Goal: Transaction & Acquisition: Purchase product/service

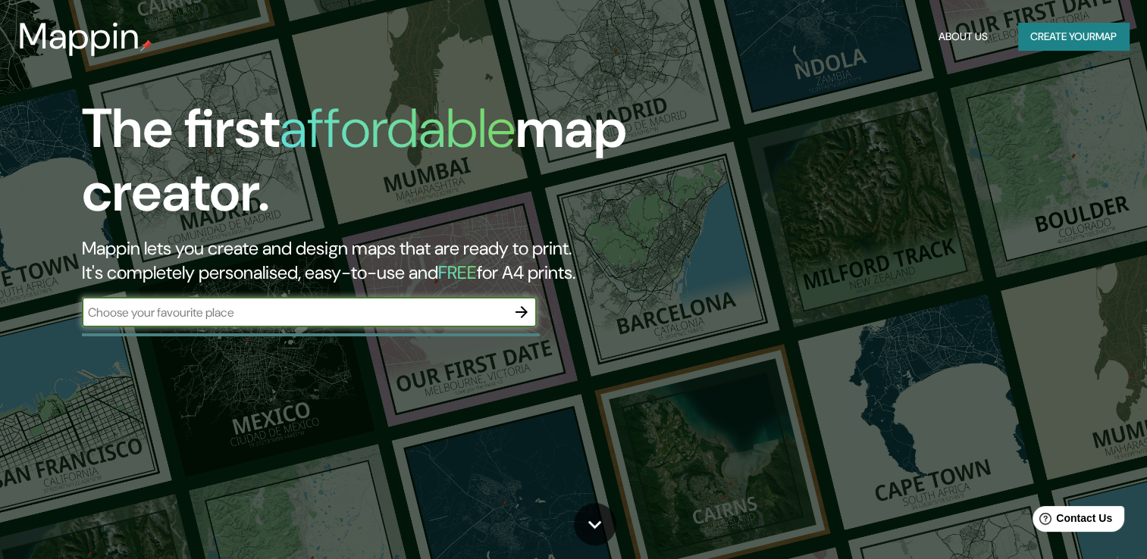
click at [476, 305] on input "text" at bounding box center [294, 312] width 424 height 17
click at [292, 317] on input "text" at bounding box center [294, 312] width 424 height 17
type input "[GEOGRAPHIC_DATA]"
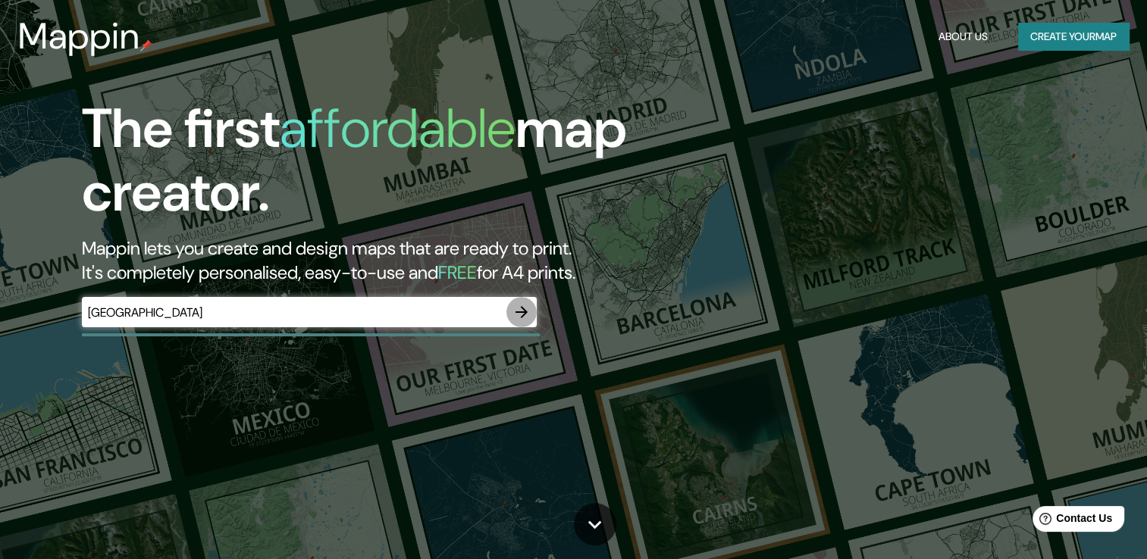
click at [518, 313] on icon "button" at bounding box center [521, 312] width 18 height 18
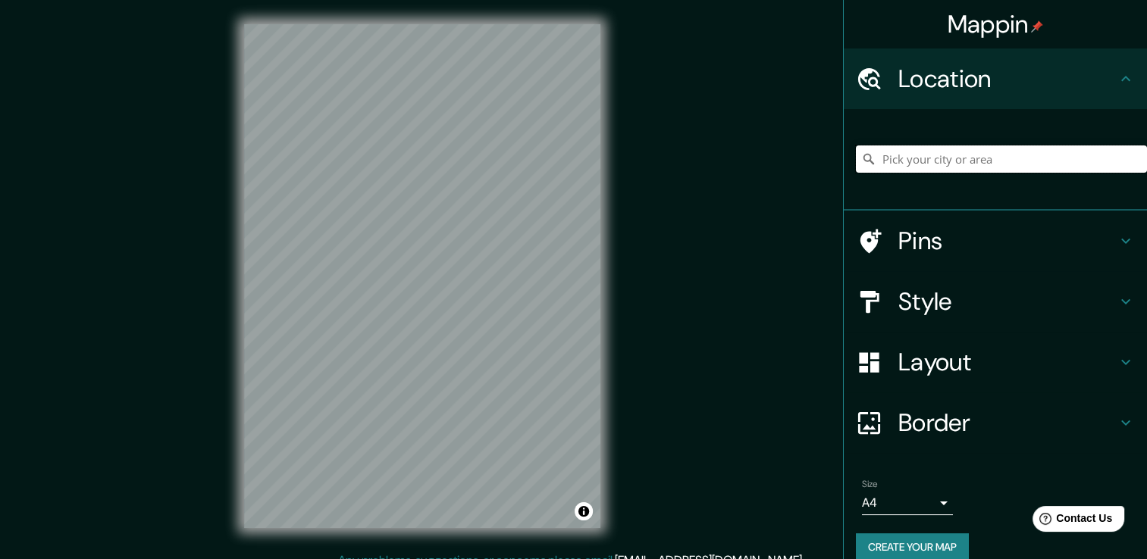
click at [928, 159] on input "Pick your city or area" at bounding box center [1001, 159] width 291 height 27
click at [922, 163] on input "[GEOGRAPHIC_DATA]" at bounding box center [1001, 159] width 291 height 27
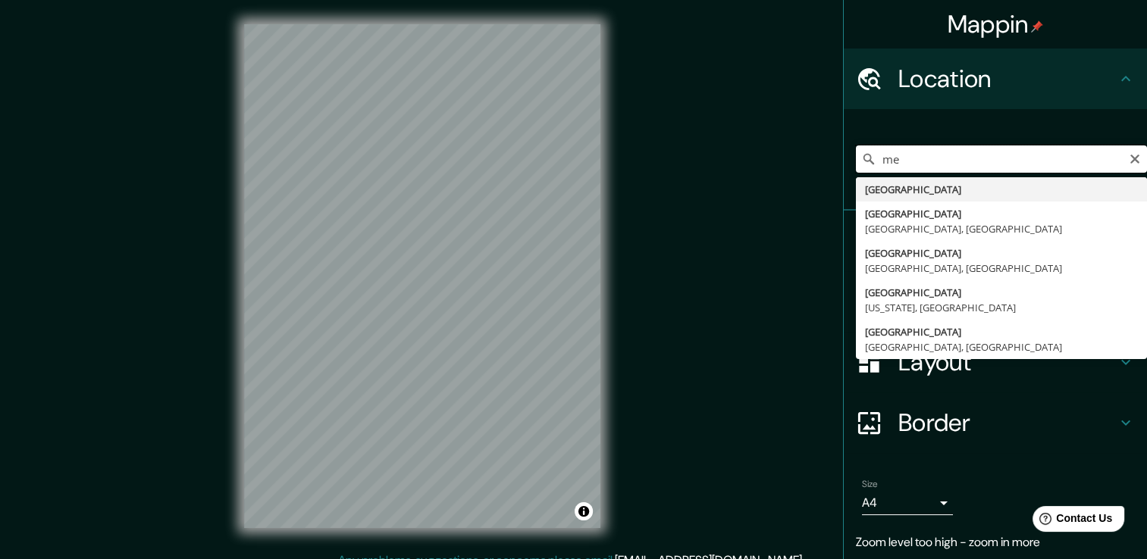
type input "m"
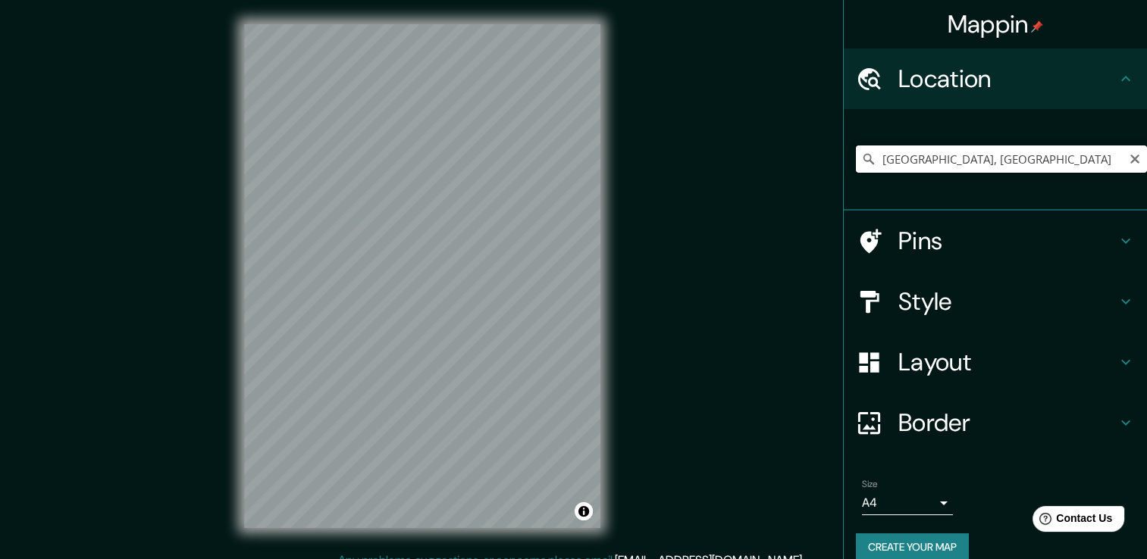
click at [936, 161] on input "[GEOGRAPHIC_DATA], [GEOGRAPHIC_DATA]" at bounding box center [1001, 159] width 291 height 27
click at [1051, 150] on input "[GEOGRAPHIC_DATA], [GEOGRAPHIC_DATA]" at bounding box center [1001, 159] width 291 height 27
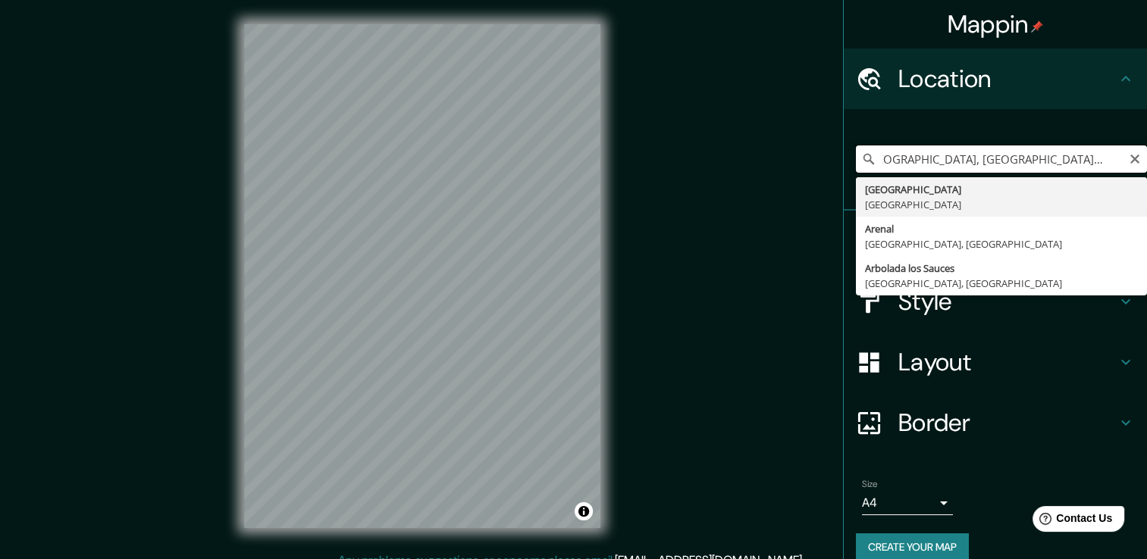
scroll to position [0, 23]
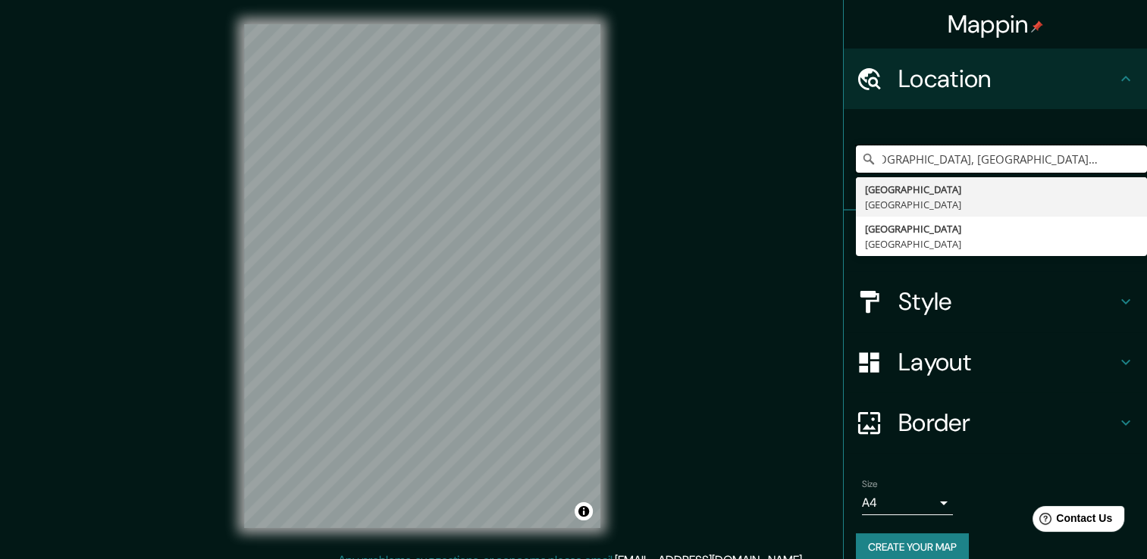
type input "[GEOGRAPHIC_DATA], [GEOGRAPHIC_DATA], [PERSON_NAME][GEOGRAPHIC_DATA]"
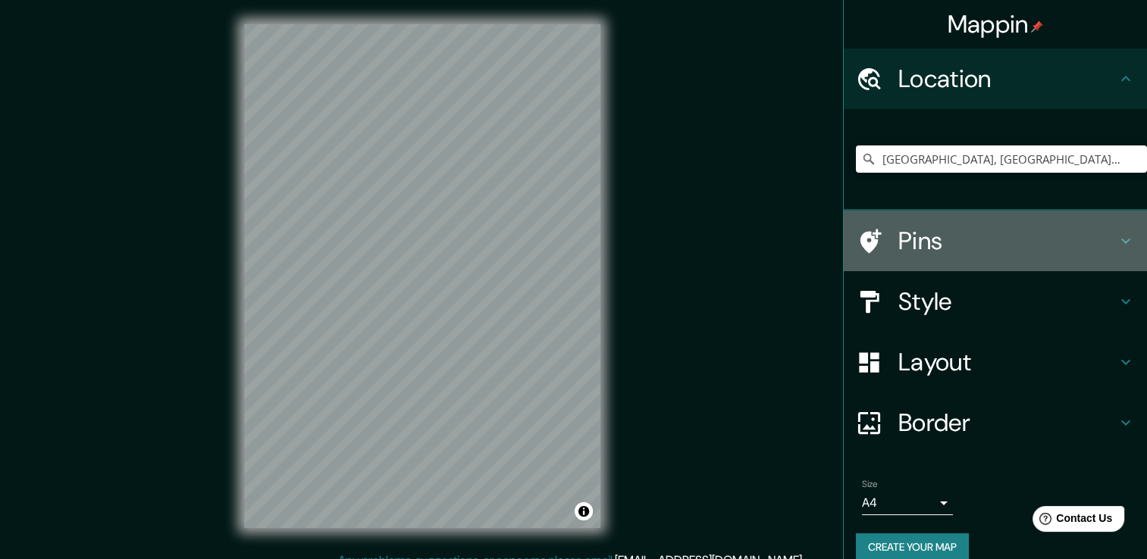
click at [1116, 237] on icon at bounding box center [1125, 241] width 18 height 18
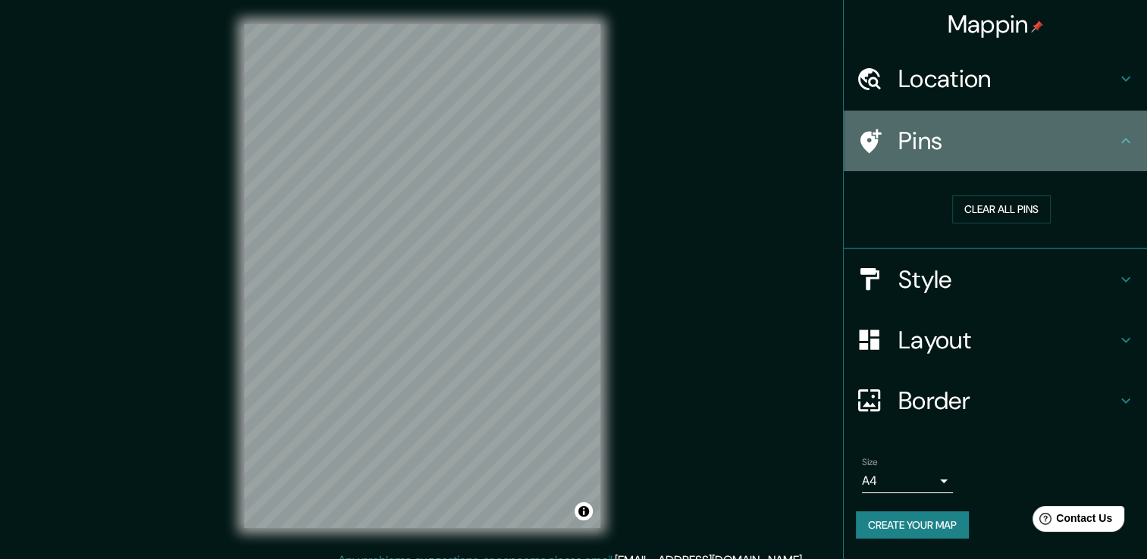
click at [1123, 138] on icon at bounding box center [1125, 141] width 18 height 18
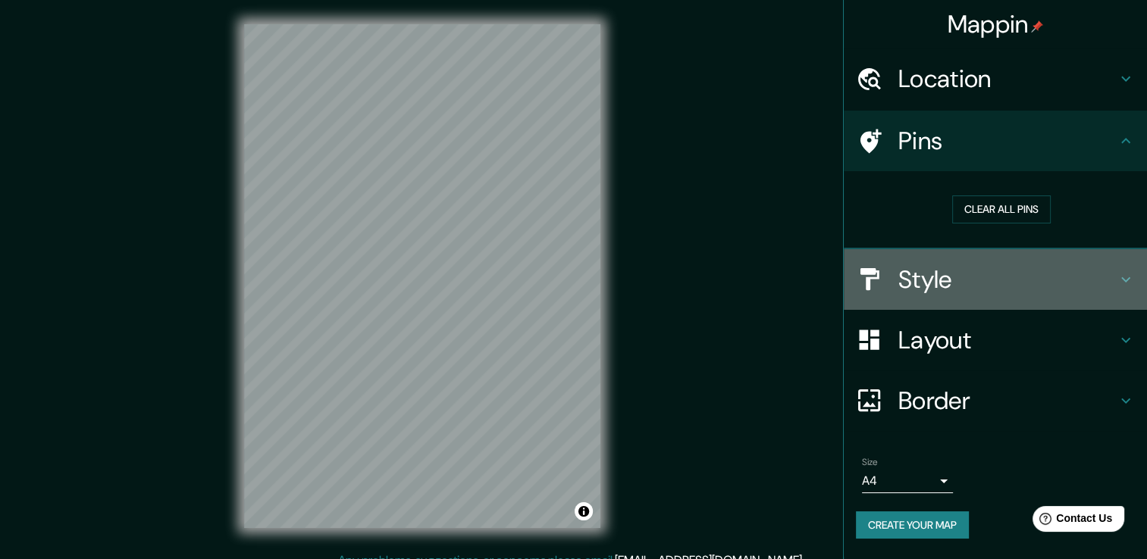
click at [1131, 279] on icon at bounding box center [1125, 280] width 18 height 18
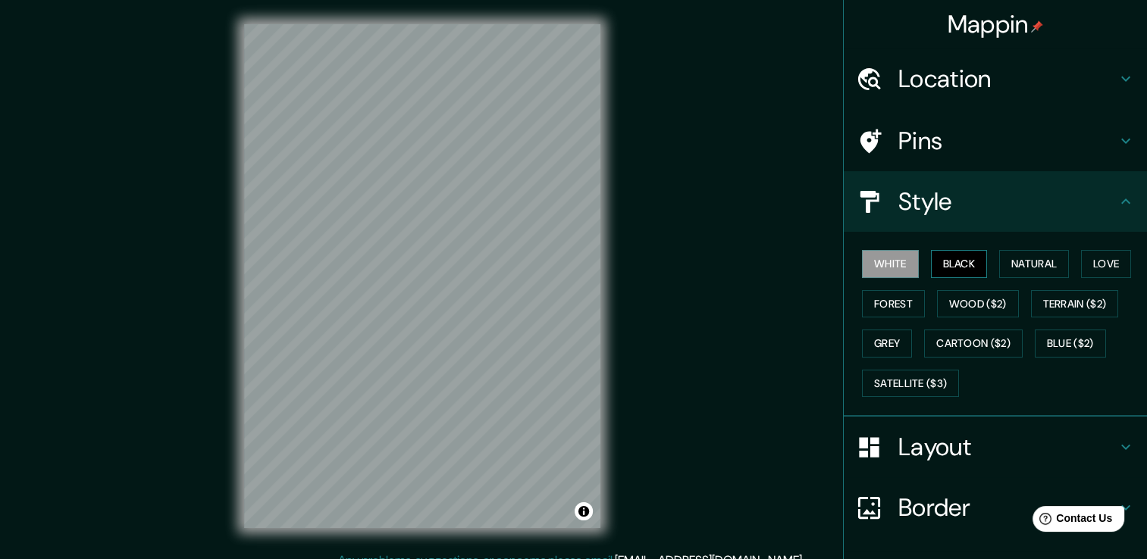
click at [937, 267] on button "Black" at bounding box center [959, 264] width 57 height 28
click at [1019, 264] on button "Natural" at bounding box center [1034, 264] width 70 height 28
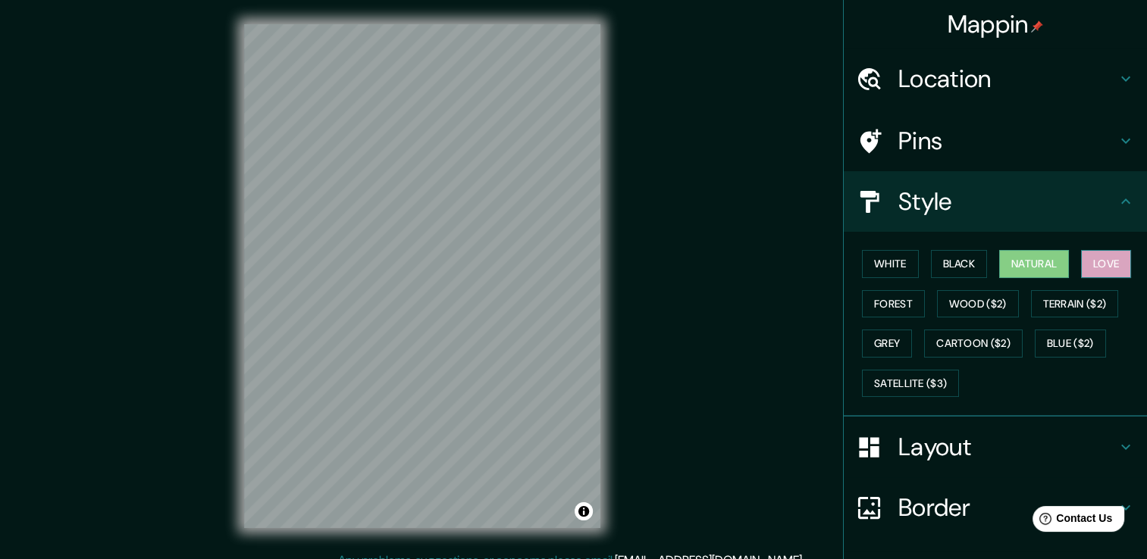
click at [1104, 268] on button "Love" at bounding box center [1106, 264] width 50 height 28
click at [1021, 257] on button "Natural" at bounding box center [1034, 264] width 70 height 28
click at [937, 305] on button "Wood ($2)" at bounding box center [978, 304] width 82 height 28
click at [1016, 265] on button "Natural" at bounding box center [1034, 264] width 70 height 28
click at [891, 306] on button "Forest" at bounding box center [893, 304] width 63 height 28
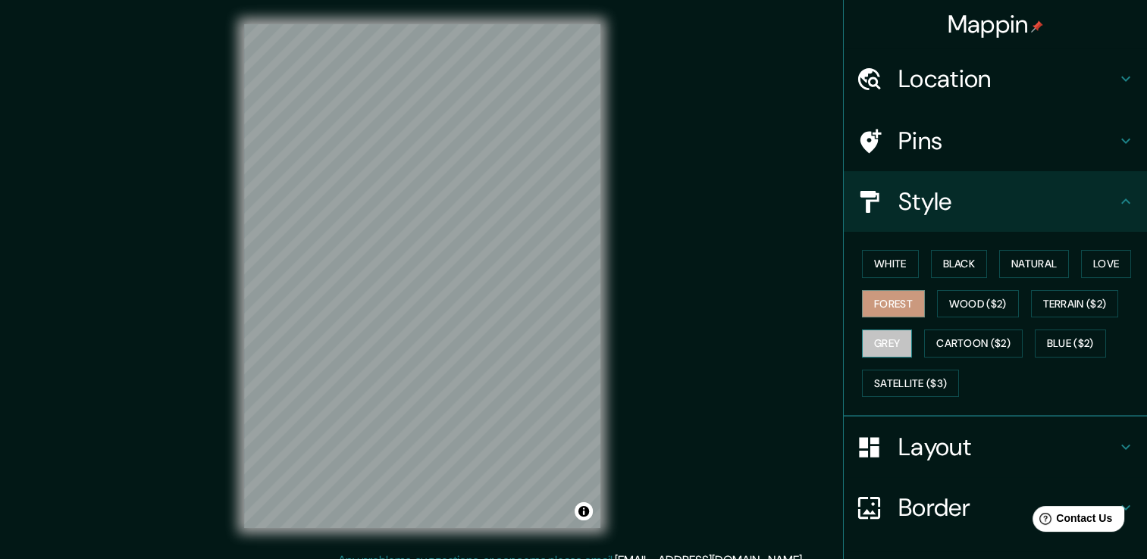
click at [886, 340] on button "Grey" at bounding box center [887, 344] width 50 height 28
click at [1026, 256] on button "Natural" at bounding box center [1034, 264] width 70 height 28
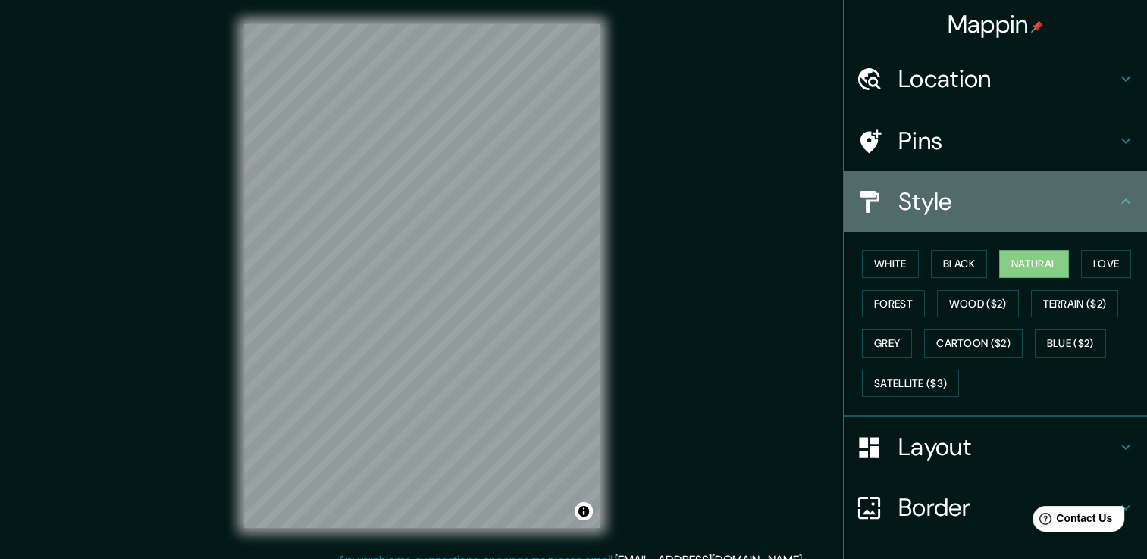
click at [1121, 199] on icon at bounding box center [1125, 201] width 9 height 5
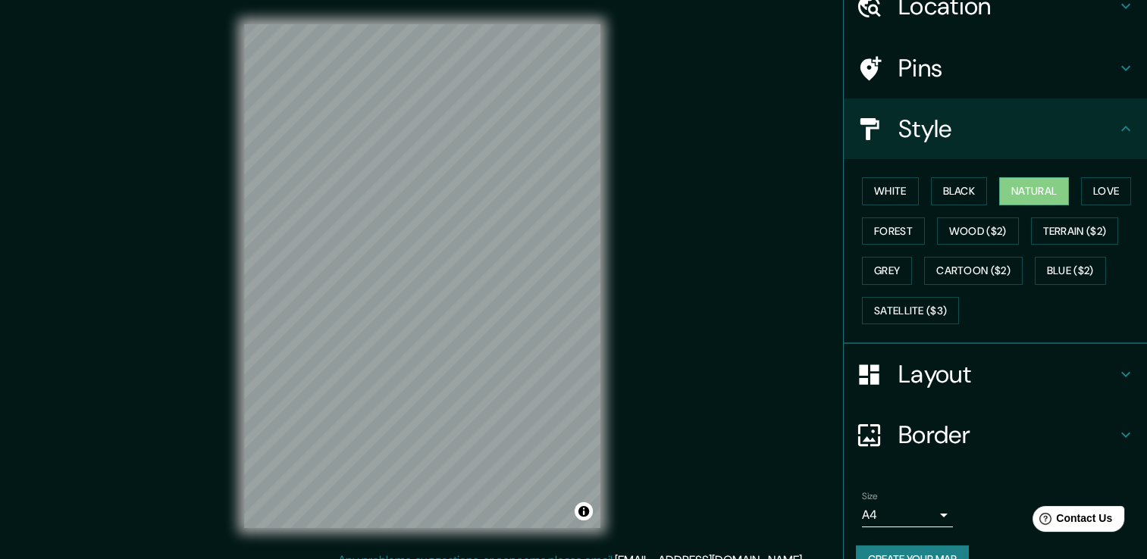
scroll to position [102, 0]
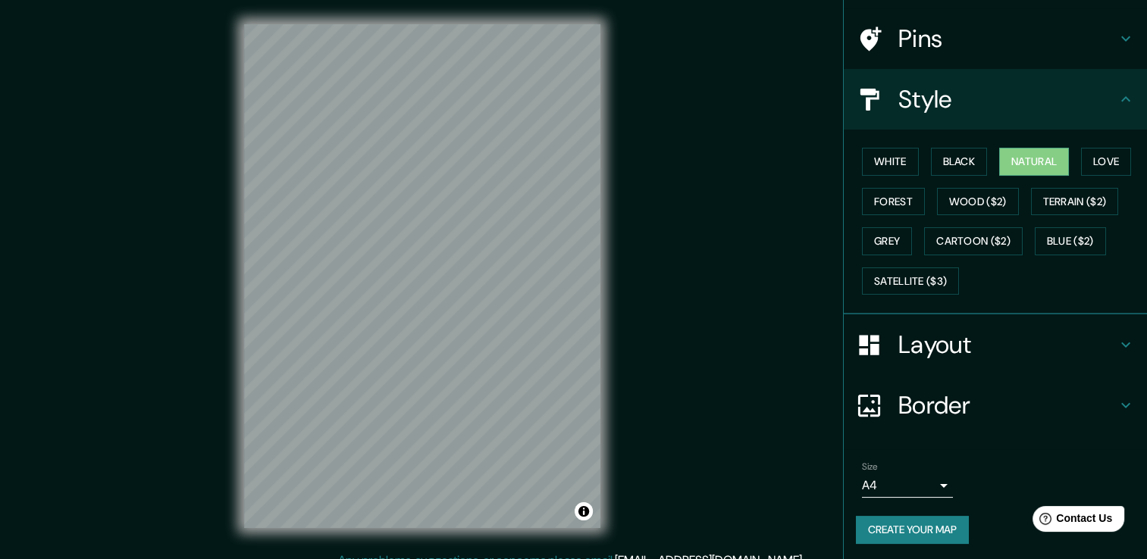
click at [938, 526] on button "Create your map" at bounding box center [912, 530] width 113 height 28
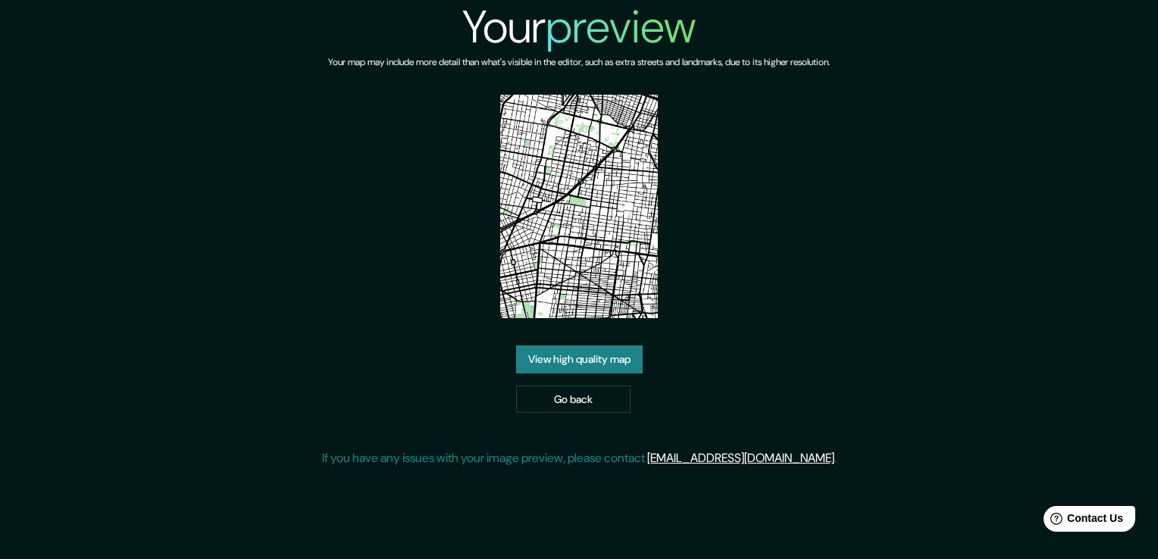
click at [612, 359] on link "View high quality map" at bounding box center [579, 360] width 127 height 28
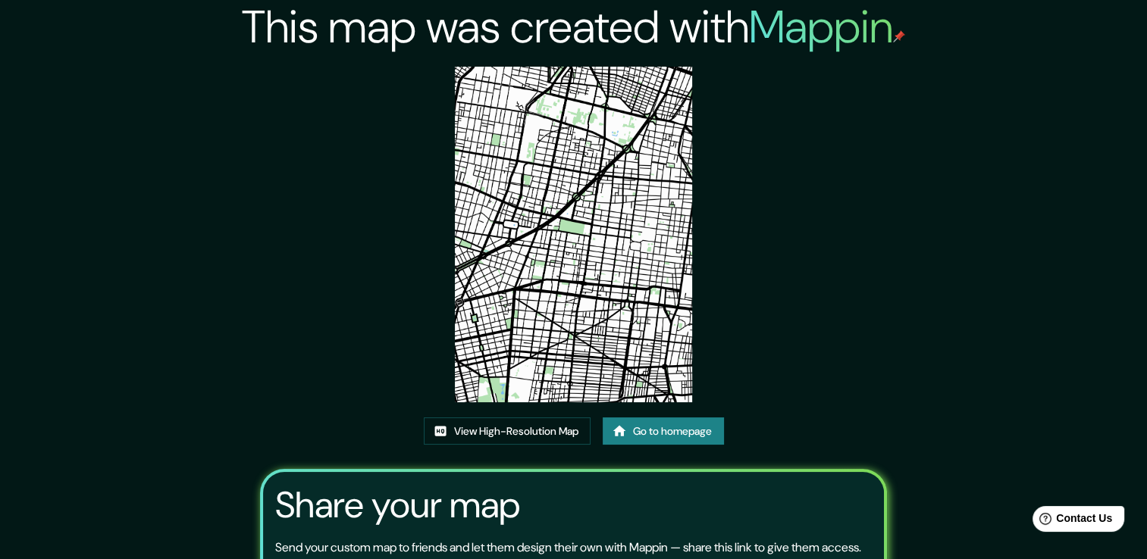
click at [1107, 124] on div "This map was created with Mappin View High-Resolution Map Go to homepage Share …" at bounding box center [573, 348] width 1147 height 697
drag, startPoint x: 572, startPoint y: 208, endPoint x: 825, endPoint y: 138, distance: 262.1
click at [825, 138] on div "This map was created with Mappin View High-Resolution Map Go to homepage Share …" at bounding box center [573, 348] width 663 height 697
click at [540, 432] on link "View High-Resolution Map" at bounding box center [507, 432] width 167 height 28
